Goal: Transaction & Acquisition: Purchase product/service

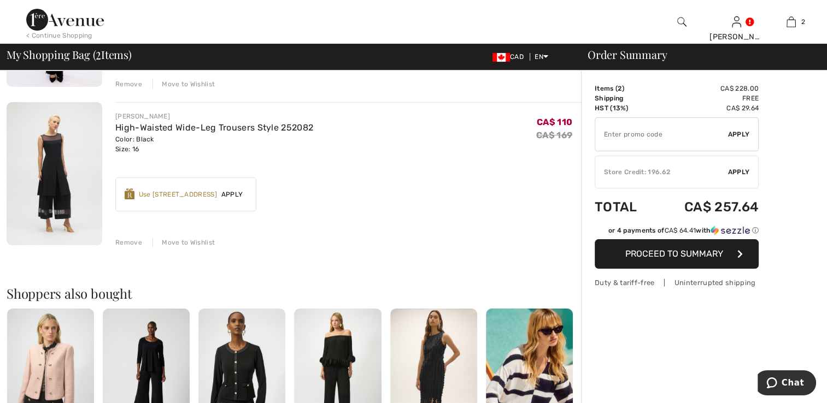
scroll to position [219, 0]
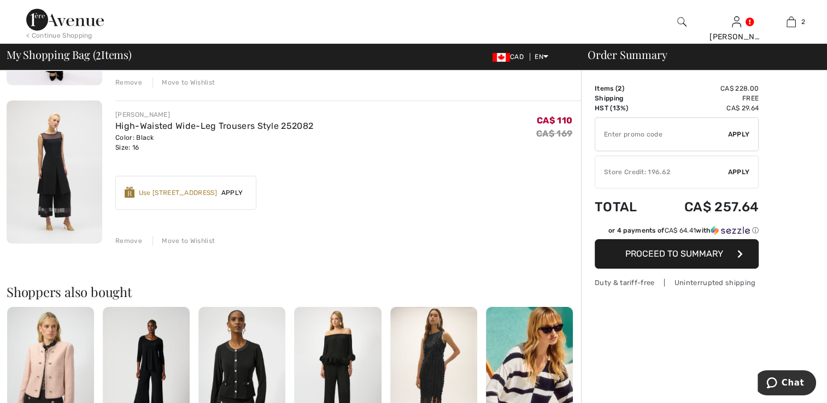
click at [741, 174] on span "Apply" at bounding box center [739, 172] width 22 height 10
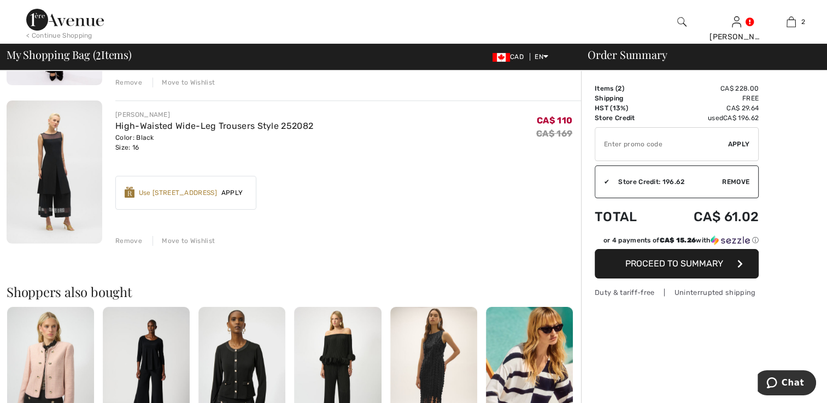
click at [661, 261] on span "Proceed to Summary" at bounding box center [674, 264] width 98 height 10
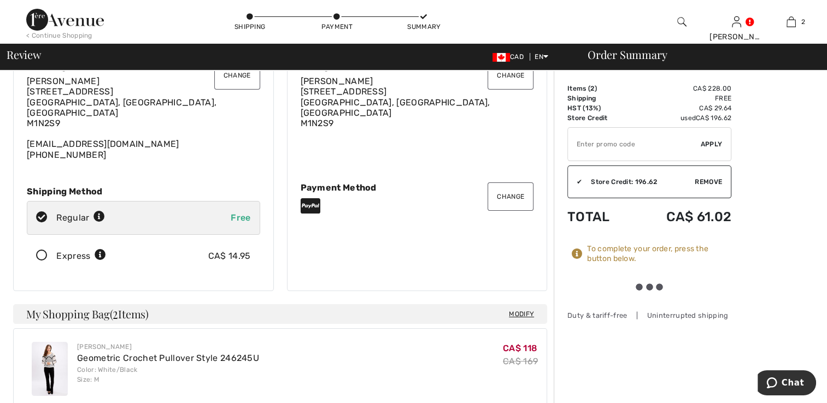
scroll to position [55, 0]
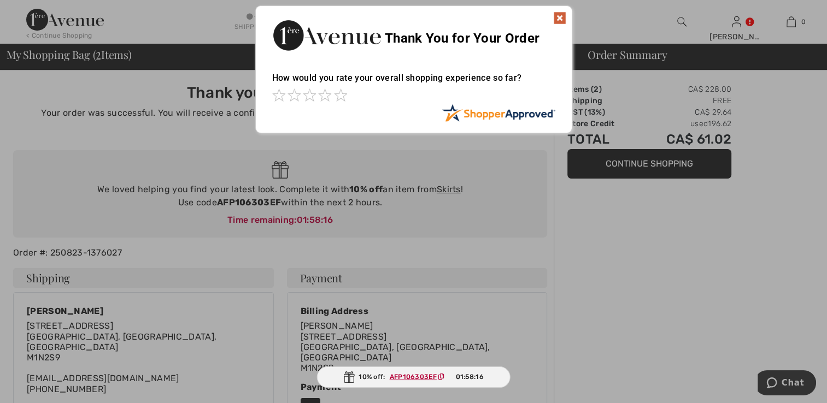
click at [558, 14] on img at bounding box center [559, 17] width 13 height 13
